Goal: Information Seeking & Learning: Learn about a topic

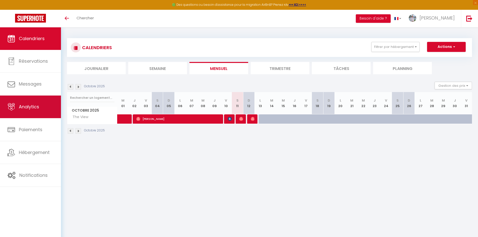
click at [37, 115] on link "Analytics" at bounding box center [30, 107] width 61 height 23
select select "2025"
select select "10"
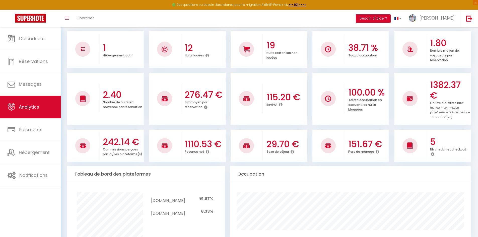
scroll to position [50, 0]
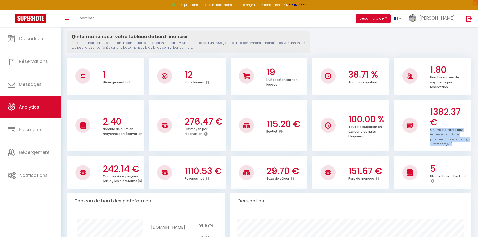
drag, startPoint x: 456, startPoint y: 145, endPoint x: 434, endPoint y: 122, distance: 31.8
click at [434, 122] on div "1382.37 € Chiffre d'affaires brut (nuitées + commission plateformes + frais de …" at bounding box center [448, 126] width 45 height 52
drag, startPoint x: 187, startPoint y: 171, endPoint x: 215, endPoint y: 179, distance: 28.3
click at [210, 178] on div "1110.53 € Revenus net" at bounding box center [203, 172] width 45 height 27
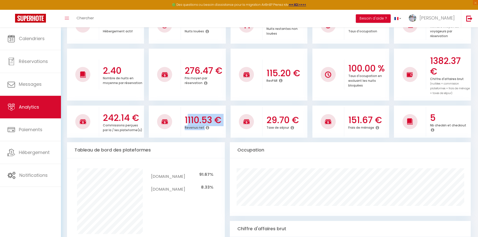
scroll to position [25, 0]
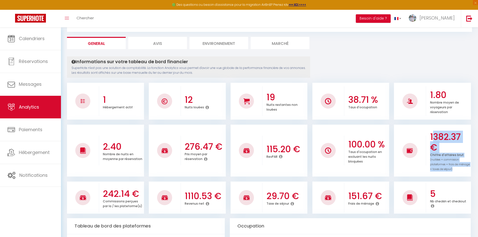
drag, startPoint x: 454, startPoint y: 169, endPoint x: 433, endPoint y: 134, distance: 41.2
click at [433, 134] on div "1382.37 € Chiffre d'affaires brut (nuitées + commission plateformes + frais de …" at bounding box center [448, 151] width 45 height 52
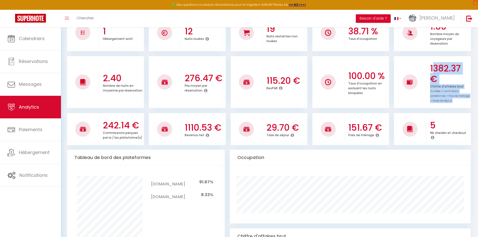
scroll to position [88, 0]
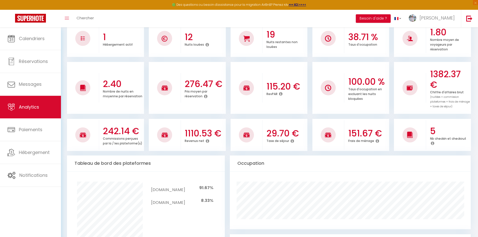
click at [208, 141] on icon at bounding box center [208, 141] width 4 height 4
drag, startPoint x: 230, startPoint y: 144, endPoint x: 213, endPoint y: 139, distance: 17.8
click at [213, 139] on div "Chiffre d'affaires - commissions - taxes de séjour" at bounding box center [241, 141] width 60 height 15
click at [238, 144] on div "Chiffre d'affaires - commissions - taxes de séjour" at bounding box center [241, 141] width 60 height 15
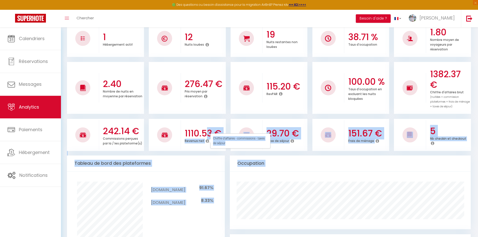
drag, startPoint x: 230, startPoint y: 144, endPoint x: 205, endPoint y: 135, distance: 26.1
click at [205, 135] on body "🟢 Des questions ou besoin d'assistance pour la migration AirBnB? Prenez rdv >>>…" at bounding box center [239, 238] width 478 height 599
click at [233, 143] on div "Chiffre d'affaires - commissions - taxes de séjour" at bounding box center [241, 141] width 60 height 15
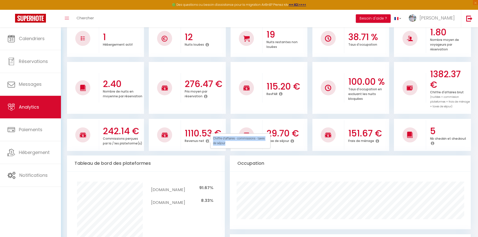
drag, startPoint x: 231, startPoint y: 144, endPoint x: 213, endPoint y: 135, distance: 19.8
click at [213, 135] on div "Chiffre d'affaires - commissions - taxes de séjour" at bounding box center [241, 141] width 60 height 15
click at [378, 141] on icon at bounding box center [378, 141] width 4 height 4
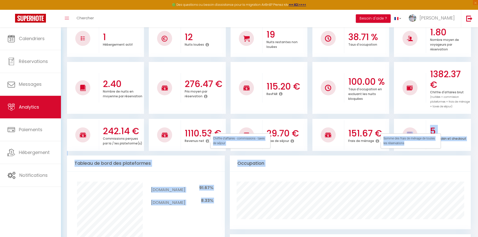
drag, startPoint x: 413, startPoint y: 144, endPoint x: 378, endPoint y: 140, distance: 36.2
click at [378, 140] on body "🟢 Des questions ou besoin d'assistance pour la migration AirBnB? Prenez rdv >>>…" at bounding box center [239, 238] width 478 height 599
click at [465, 148] on div "5 Nb checkin et checkout" at bounding box center [448, 135] width 45 height 32
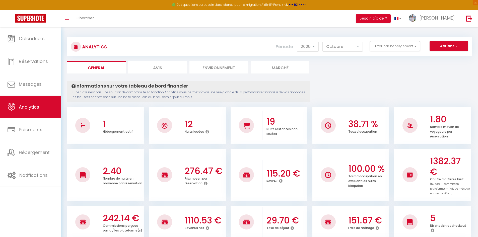
scroll to position [0, 0]
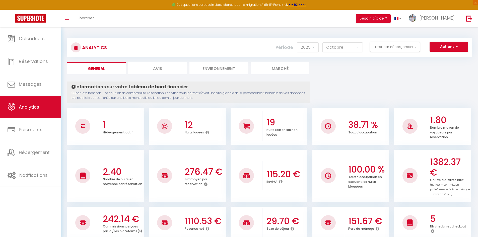
click at [166, 70] on li "Avis" at bounding box center [157, 68] width 59 height 12
select select "2025"
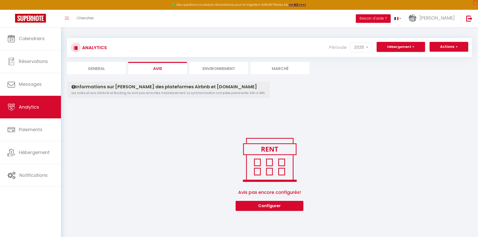
click at [212, 70] on li "Environnement" at bounding box center [219, 68] width 59 height 12
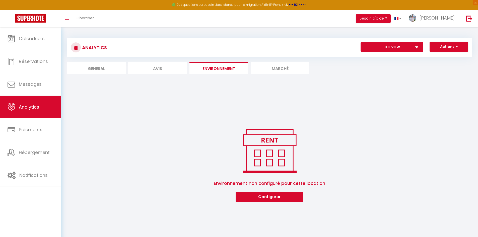
click at [278, 71] on li "Marché" at bounding box center [280, 68] width 59 height 12
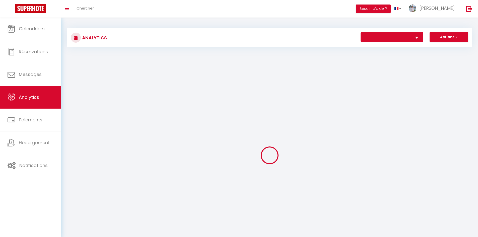
select select "56330"
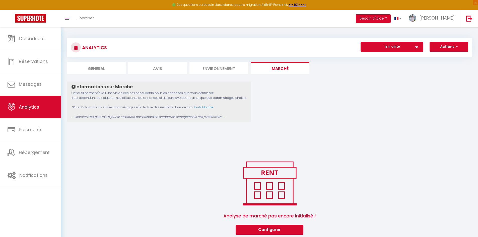
click at [93, 67] on li "General" at bounding box center [96, 68] width 59 height 12
select select "2025"
select select "10"
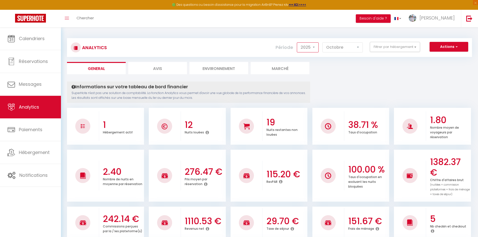
click at [314, 49] on select "2014 2015 2016 2017 2018 2019 2020 2021 2022 2023 2024 2025 2026 2027" at bounding box center [308, 47] width 22 height 10
click at [345, 48] on select "[PERSON_NAME] Mars [PERSON_NAME] Juin Juillet Août Septembre Octobre Novembre D…" at bounding box center [343, 47] width 40 height 10
click at [405, 65] on ul "General Avis Environnement Marché" at bounding box center [269, 68] width 405 height 12
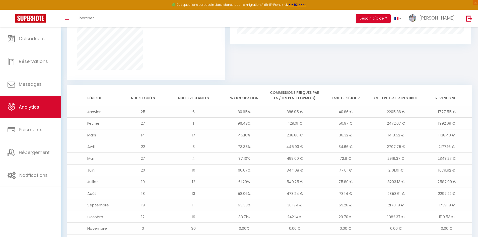
scroll to position [389, 0]
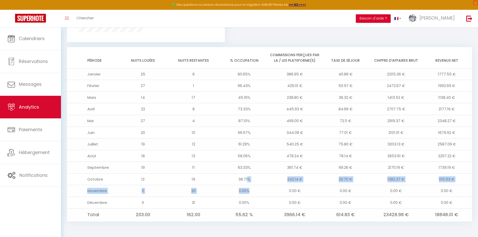
drag, startPoint x: 247, startPoint y: 182, endPoint x: 252, endPoint y: 191, distance: 10.3
click at [252, 191] on tbody "Janvier 25 6 80.65% 386.95 € 40.86 € 2205.36 € 1777.55 € Février 27 1 96.43% 42…" at bounding box center [269, 144] width 405 height 153
drag, startPoint x: 240, startPoint y: 189, endPoint x: 242, endPoint y: 191, distance: 2.8
click at [240, 189] on td "0.00%" at bounding box center [244, 191] width 51 height 12
drag, startPoint x: 237, startPoint y: 179, endPoint x: 243, endPoint y: 179, distance: 6.0
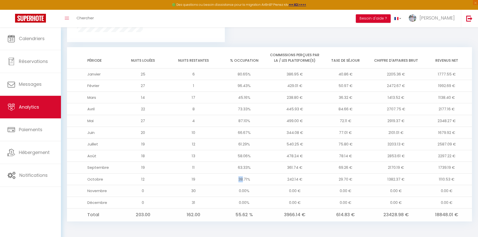
click at [242, 179] on td "38.71%" at bounding box center [244, 180] width 51 height 12
click at [251, 187] on td "0.00%" at bounding box center [244, 191] width 51 height 12
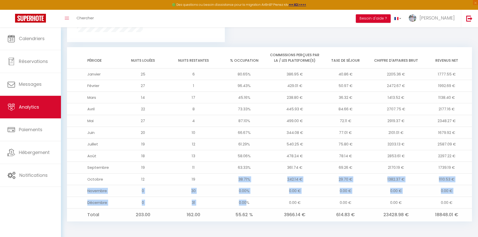
drag, startPoint x: 239, startPoint y: 181, endPoint x: 248, endPoint y: 183, distance: 9.6
click at [247, 203] on tbody "Janvier 25 6 80.65% 386.95 € 40.86 € 2205.36 € 1777.55 € Février 27 1 96.43% 42…" at bounding box center [269, 144] width 405 height 153
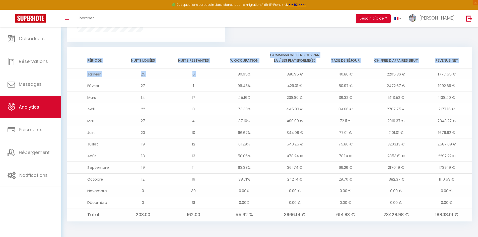
drag, startPoint x: 237, startPoint y: 74, endPoint x: 285, endPoint y: 164, distance: 102.0
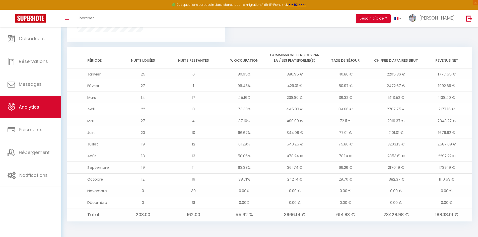
click at [94, 78] on td "Janvier" at bounding box center [92, 74] width 51 height 12
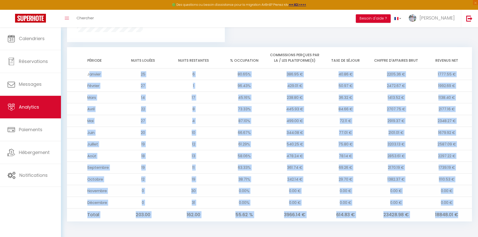
drag, startPoint x: 89, startPoint y: 74, endPoint x: 464, endPoint y: 214, distance: 400.6
click at [461, 215] on tbody "Janvier 25 6 80.65% 386.95 € 40.86 € 2205.36 € 1777.55 € Février 27 1 96.43% 42…" at bounding box center [269, 144] width 405 height 153
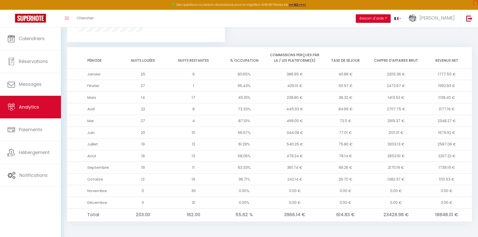
drag, startPoint x: 158, startPoint y: 48, endPoint x: 167, endPoint y: 53, distance: 10.0
click at [159, 49] on th "Nuits louées" at bounding box center [143, 57] width 51 height 21
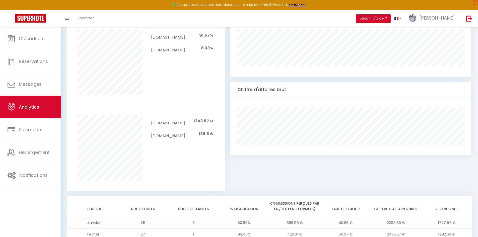
scroll to position [213, 0]
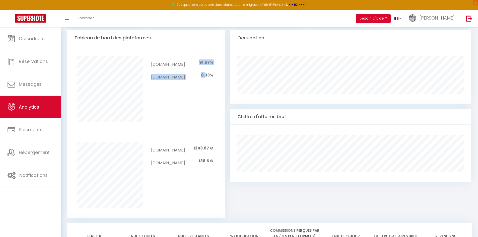
drag, startPoint x: 201, startPoint y: 62, endPoint x: 206, endPoint y: 71, distance: 11.0
click at [206, 71] on tbody "[DOMAIN_NAME] 91.67% [DOMAIN_NAME] 8.33%" at bounding box center [182, 69] width 62 height 26
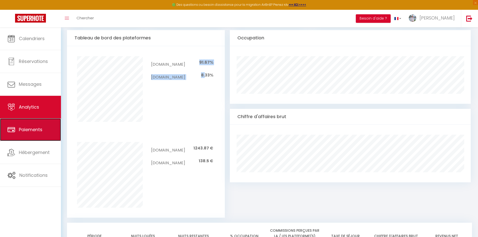
click at [31, 129] on span "Paiements" at bounding box center [31, 130] width 24 height 6
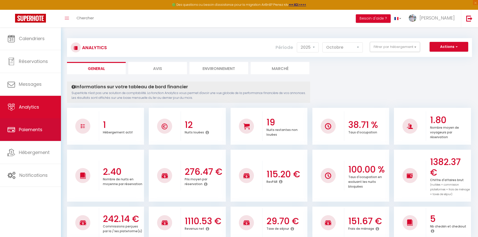
select select "2"
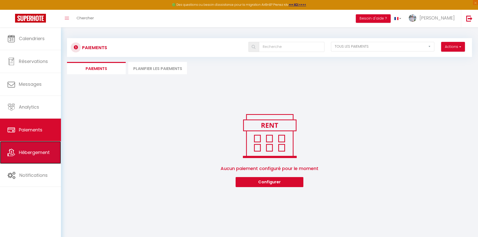
click at [39, 157] on link "Hébergement" at bounding box center [30, 152] width 61 height 23
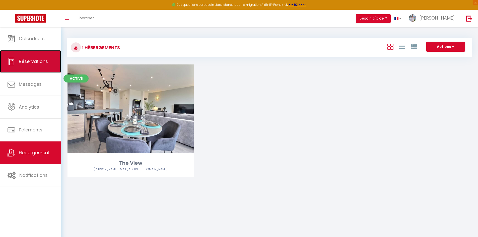
click at [29, 62] on span "Réservations" at bounding box center [33, 61] width 29 height 6
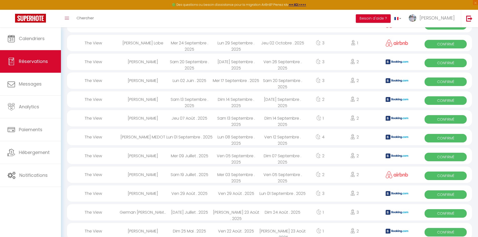
scroll to position [75, 0]
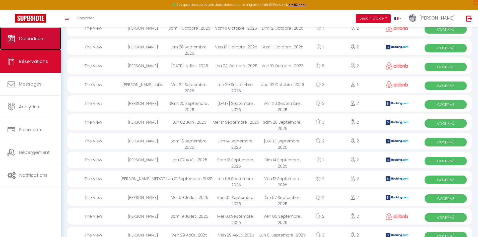
click at [35, 41] on span "Calendriers" at bounding box center [32, 38] width 26 height 6
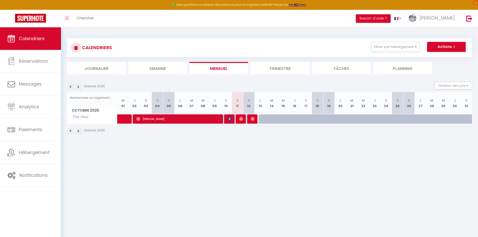
click at [277, 68] on li "Trimestre" at bounding box center [280, 68] width 59 height 12
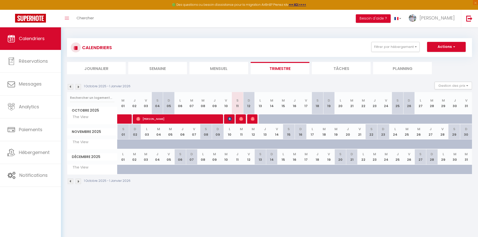
click at [72, 87] on img at bounding box center [71, 87] width 6 height 6
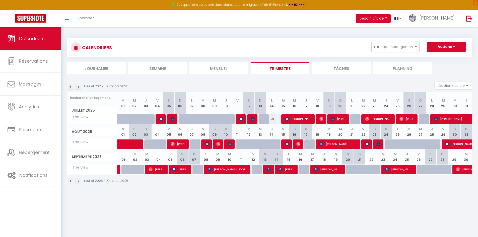
click at [68, 88] on img at bounding box center [71, 87] width 6 height 6
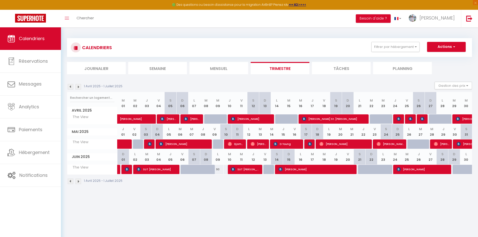
click at [68, 88] on img at bounding box center [71, 87] width 6 height 6
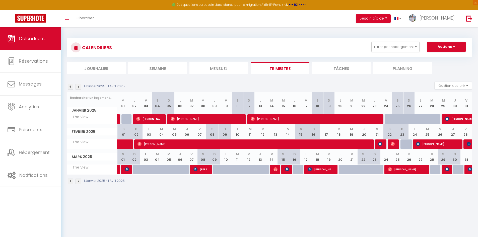
click at [68, 88] on img at bounding box center [71, 87] width 6 height 6
